Goal: Use online tool/utility: Use online tool/utility

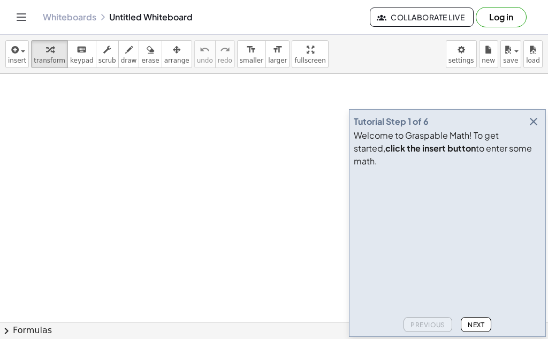
click at [535, 128] on icon "button" at bounding box center [533, 121] width 13 height 13
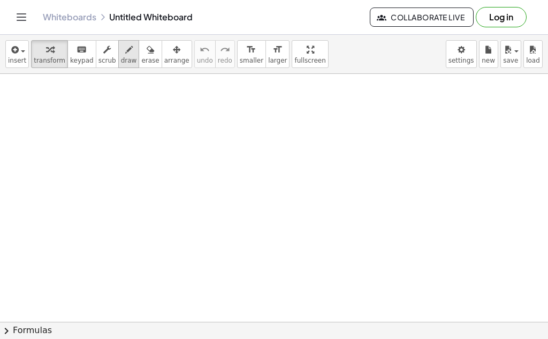
click at [125, 49] on icon "button" at bounding box center [128, 49] width 7 height 13
click at [16, 56] on icon "button" at bounding box center [14, 49] width 10 height 13
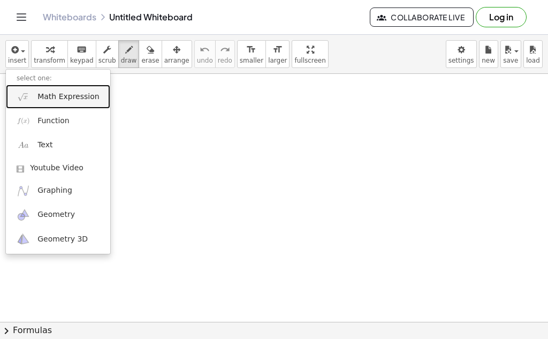
click at [25, 99] on img at bounding box center [23, 96] width 13 height 13
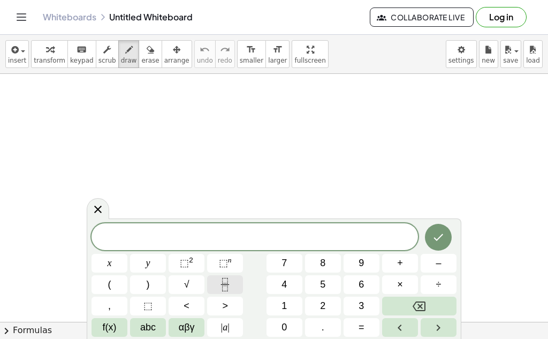
click at [232, 284] on button "Fraction" at bounding box center [225, 284] width 36 height 19
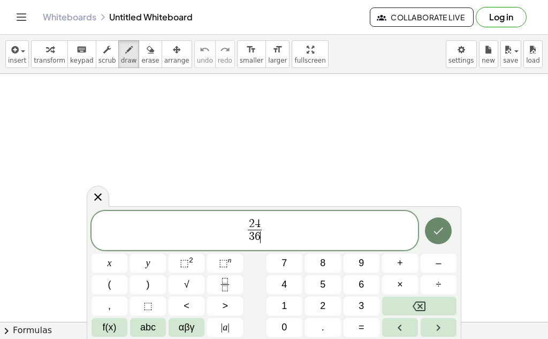
click at [443, 226] on icon "Done" at bounding box center [438, 230] width 13 height 13
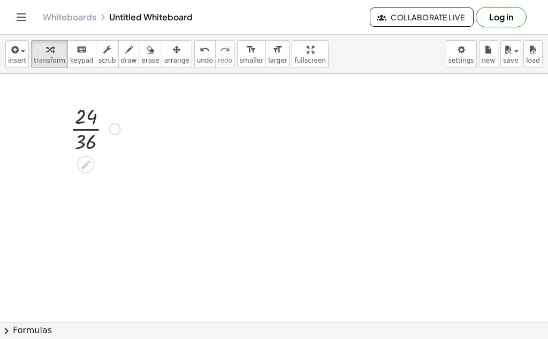
click at [81, 114] on div at bounding box center [95, 127] width 61 height 53
click at [87, 122] on div at bounding box center [95, 127] width 61 height 53
click at [88, 129] on div at bounding box center [95, 127] width 61 height 53
